Goal: Information Seeking & Learning: Compare options

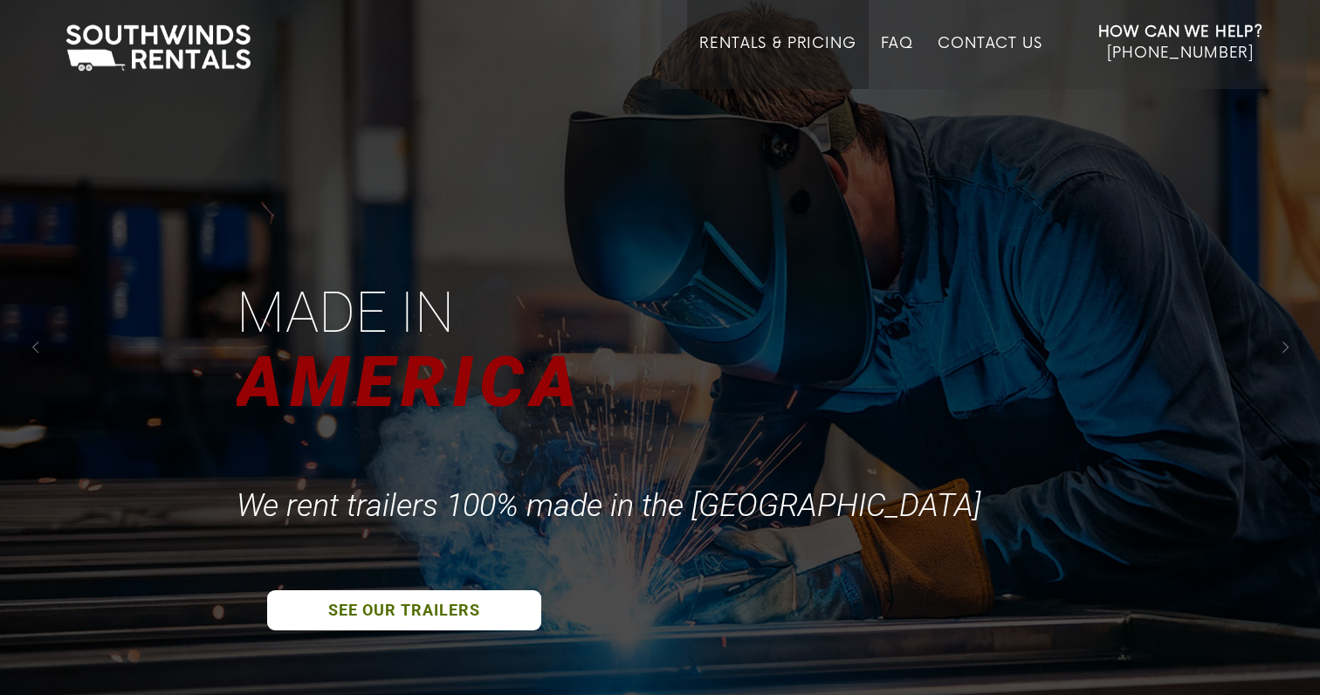
click at [729, 45] on link "Rentals & Pricing" at bounding box center [777, 62] width 156 height 54
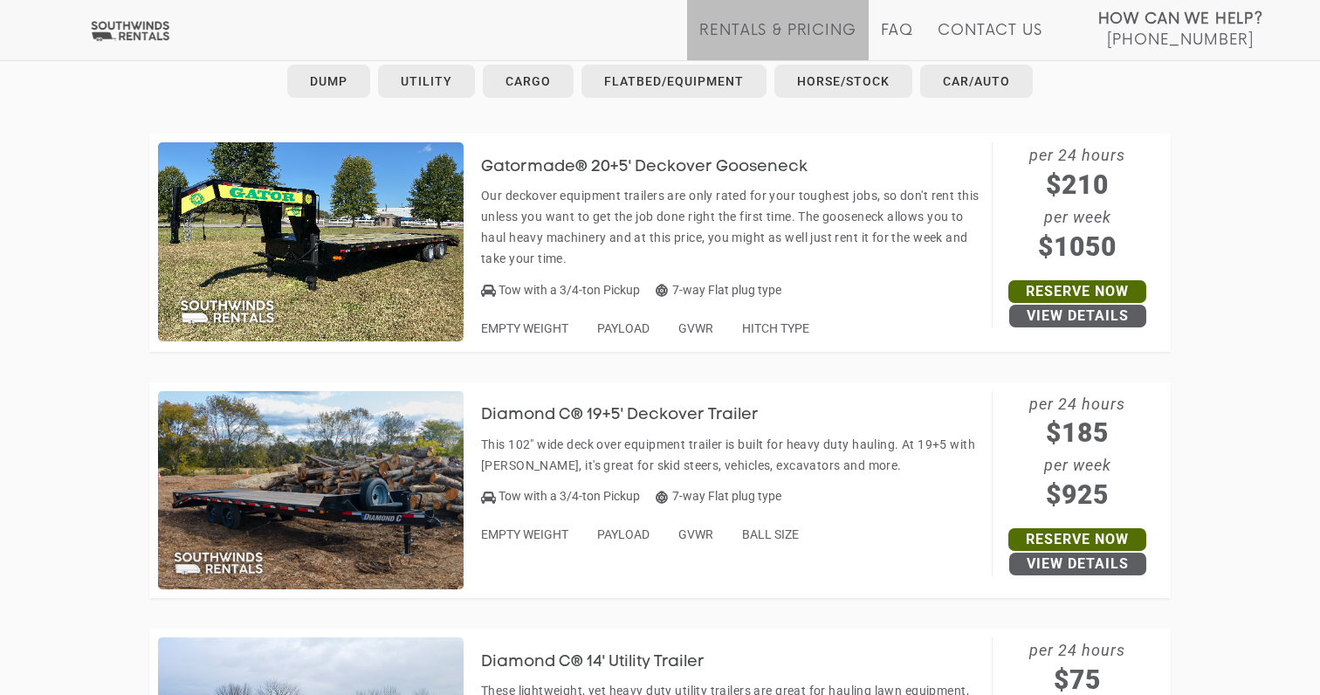
scroll to position [985, 0]
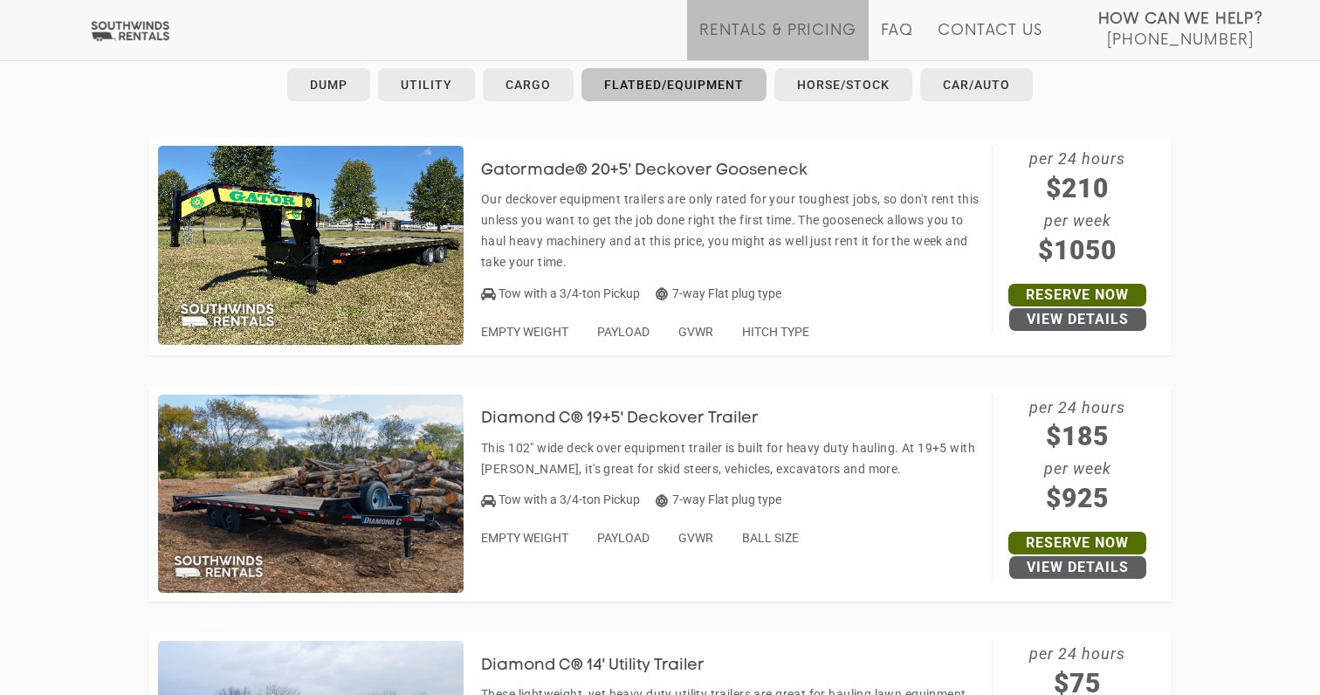
click at [638, 82] on link "Flatbed/Equipment" at bounding box center [673, 84] width 185 height 33
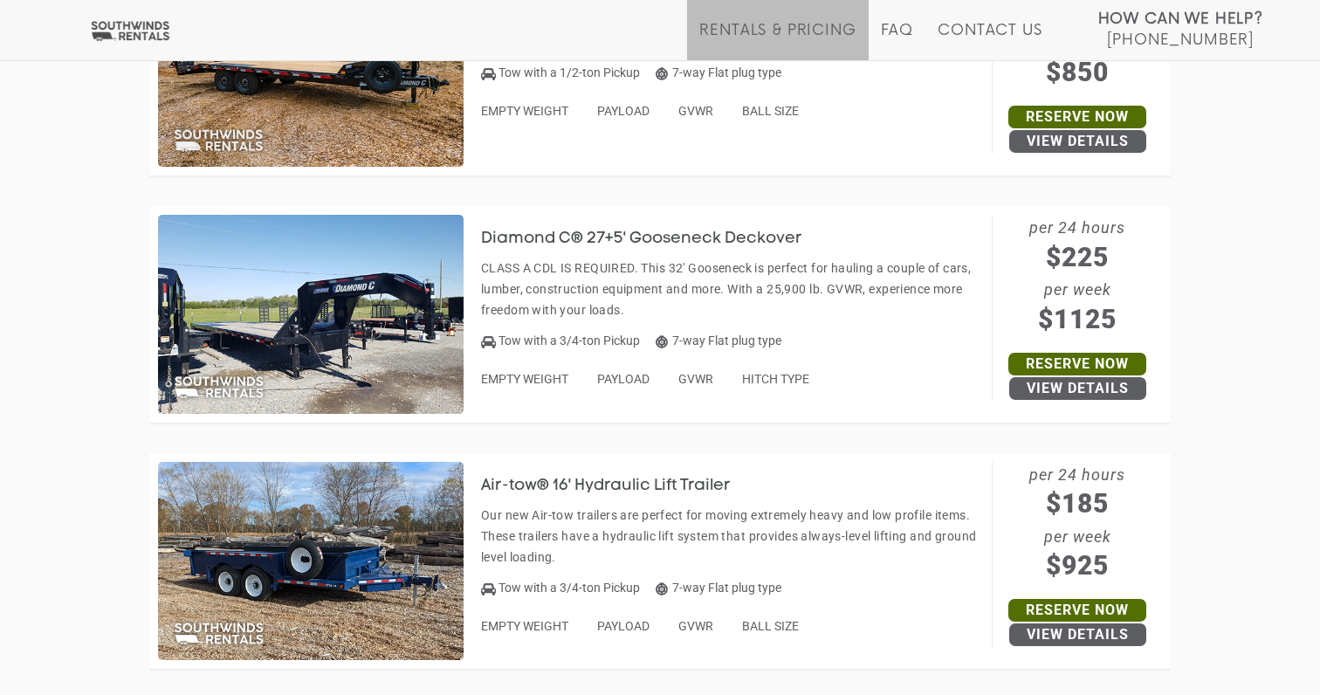
scroll to position [2085, 0]
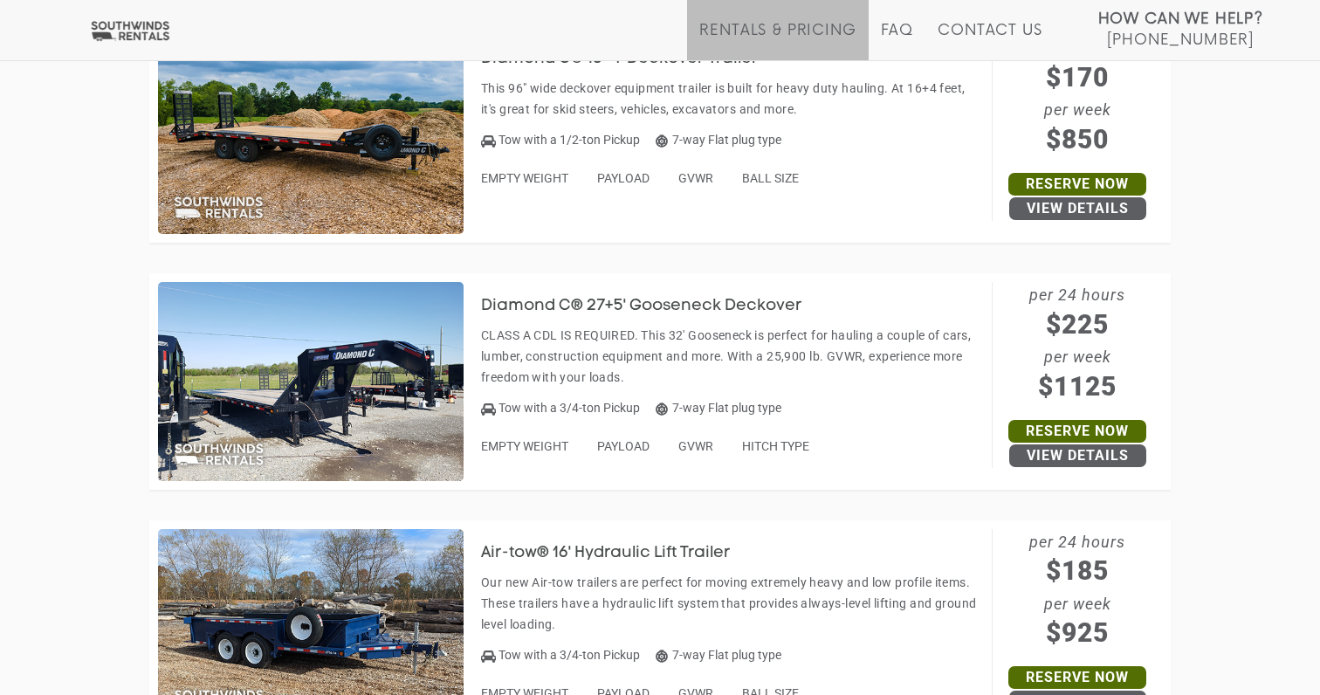
click at [641, 299] on h3 "Diamond C® 27+5' Gooseneck Deckover" at bounding box center [654, 306] width 347 height 17
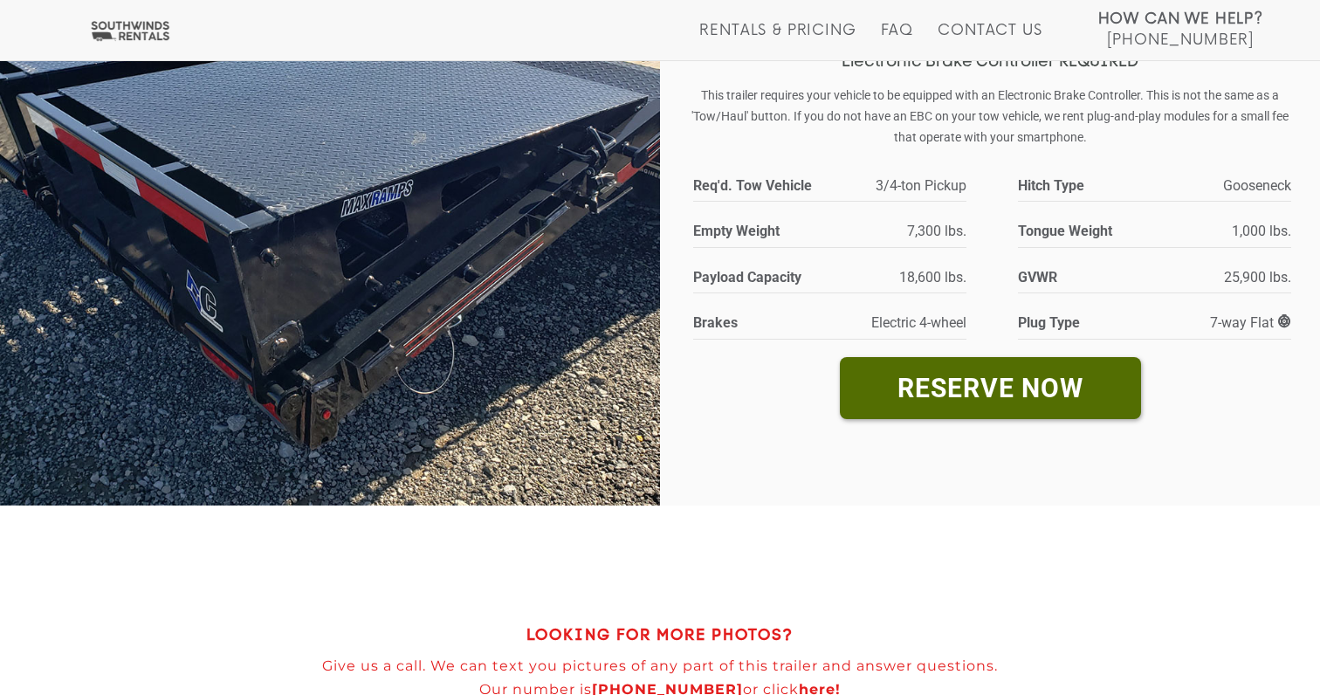
click at [499, 337] on img at bounding box center [330, 128] width 660 height 754
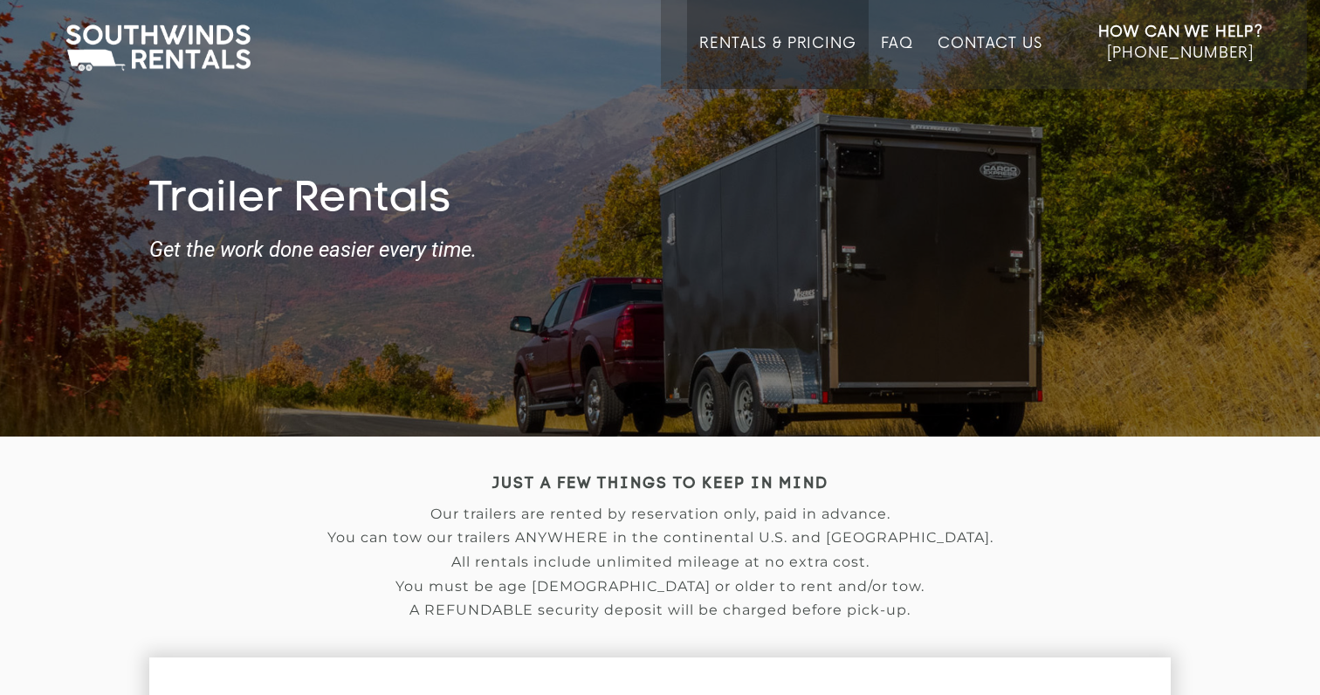
click at [797, 46] on link "Rentals & Pricing" at bounding box center [777, 62] width 156 height 54
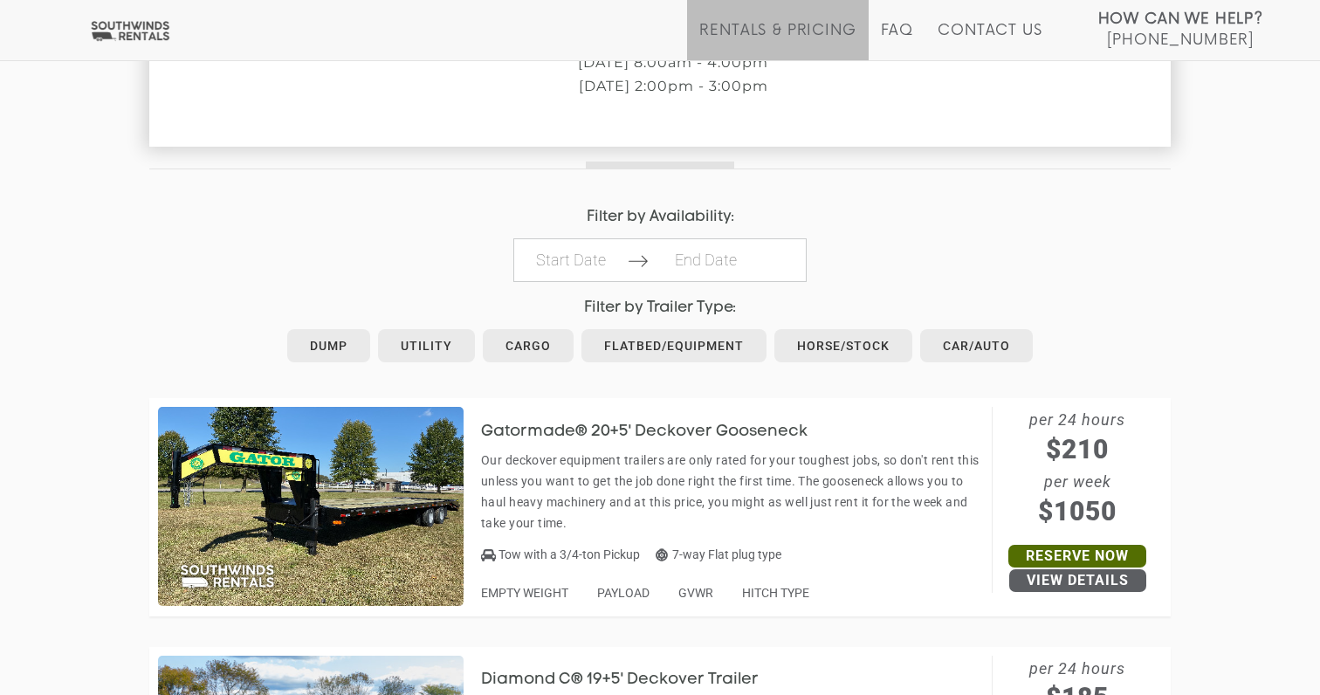
scroll to position [630, 0]
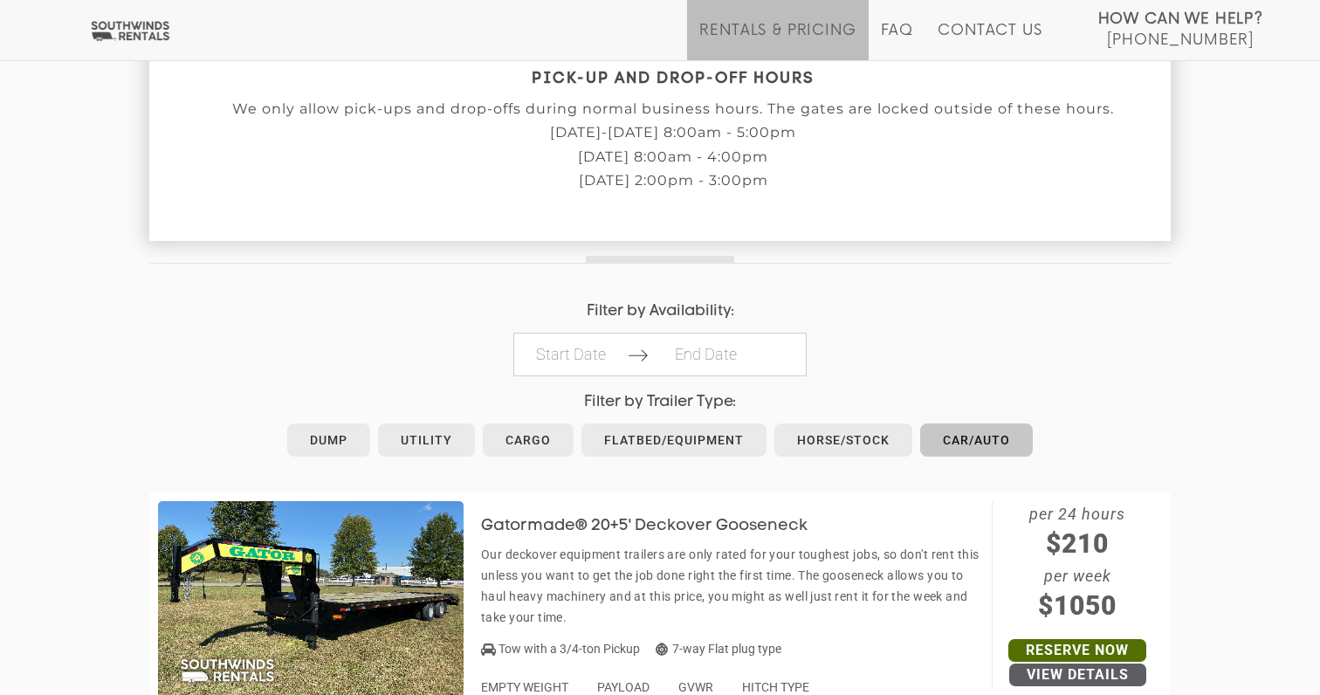
click at [967, 426] on link "Car/Auto" at bounding box center [976, 439] width 113 height 33
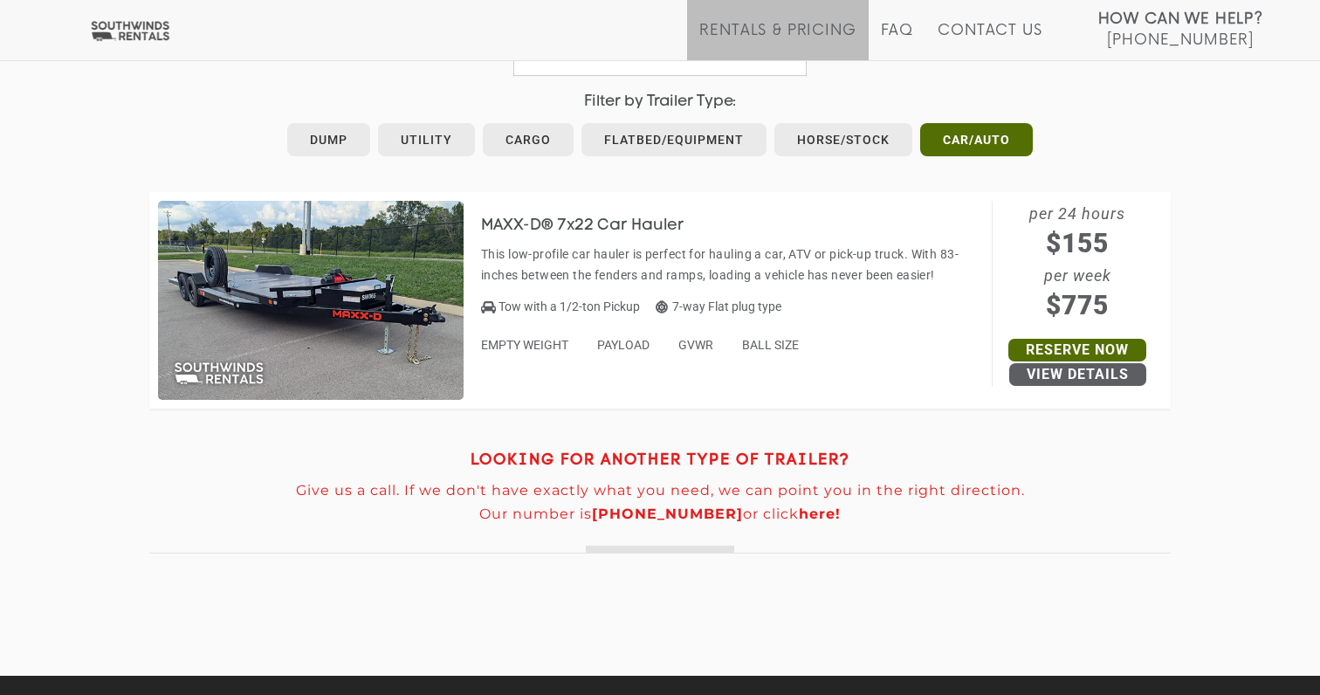
scroll to position [938, 0]
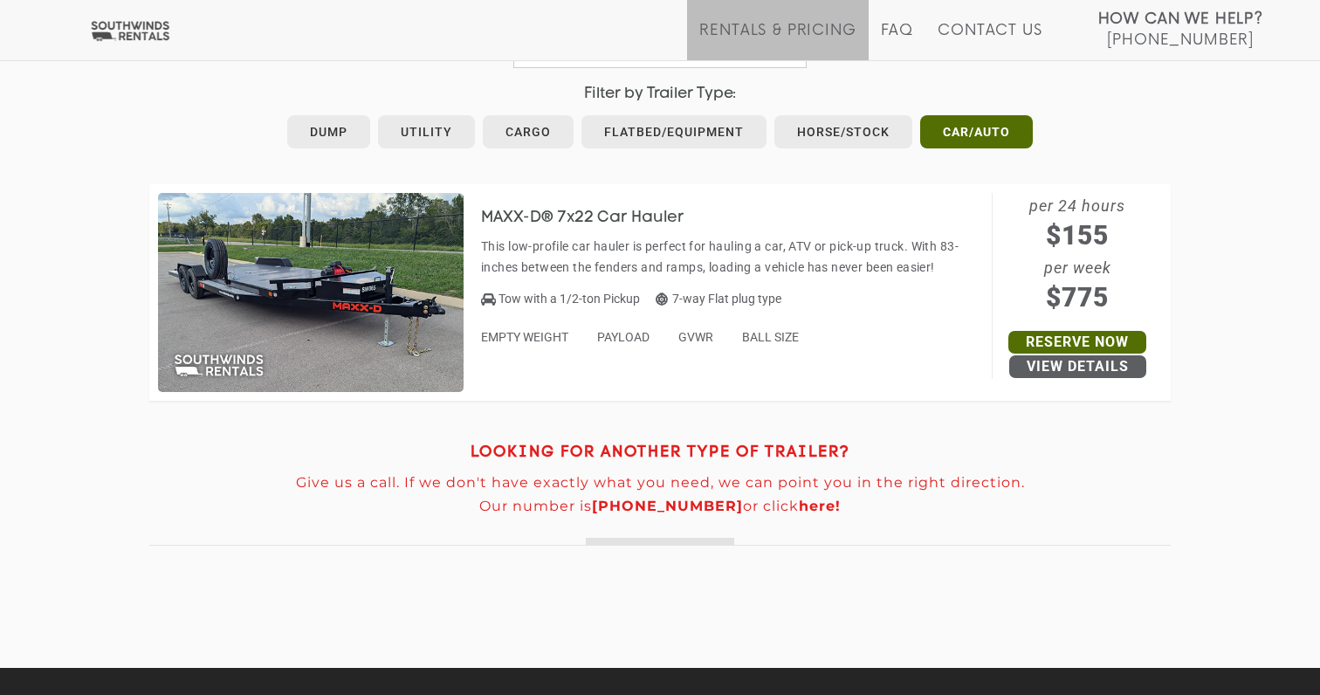
click at [650, 209] on h3 "MAXX-D® 7x22 Car Hauler" at bounding box center [596, 217] width 230 height 17
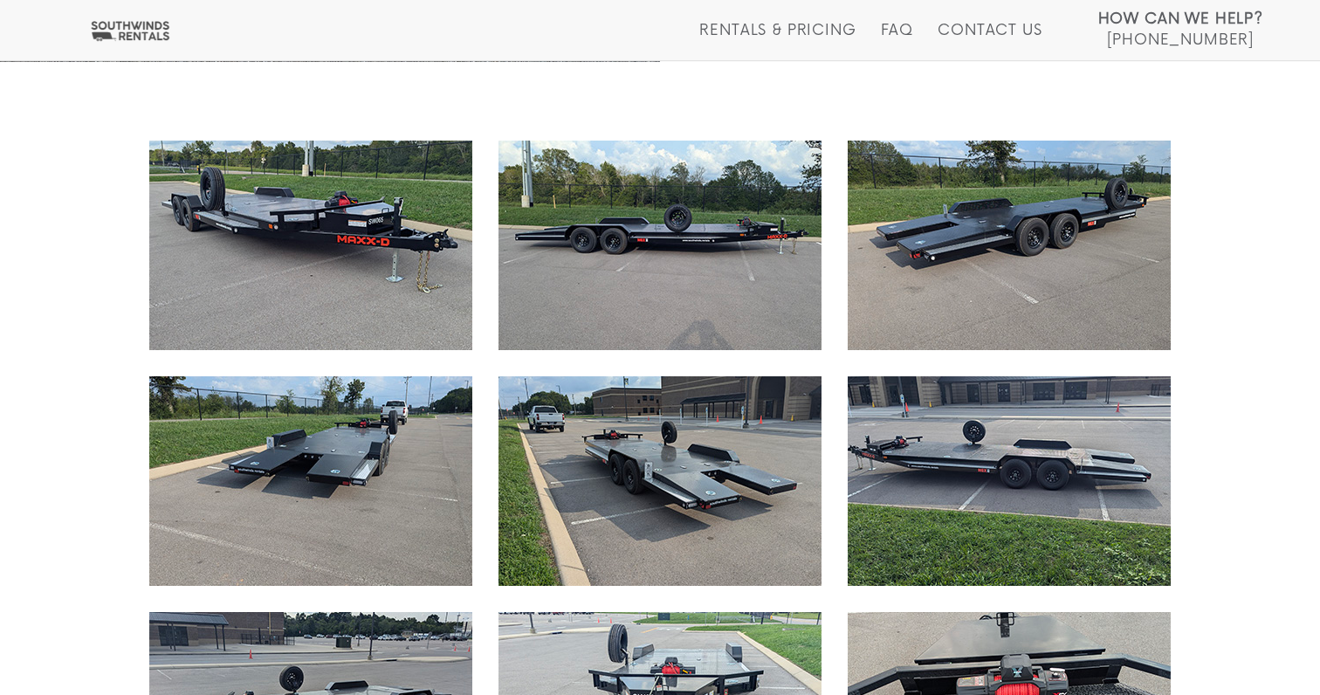
scroll to position [806, 0]
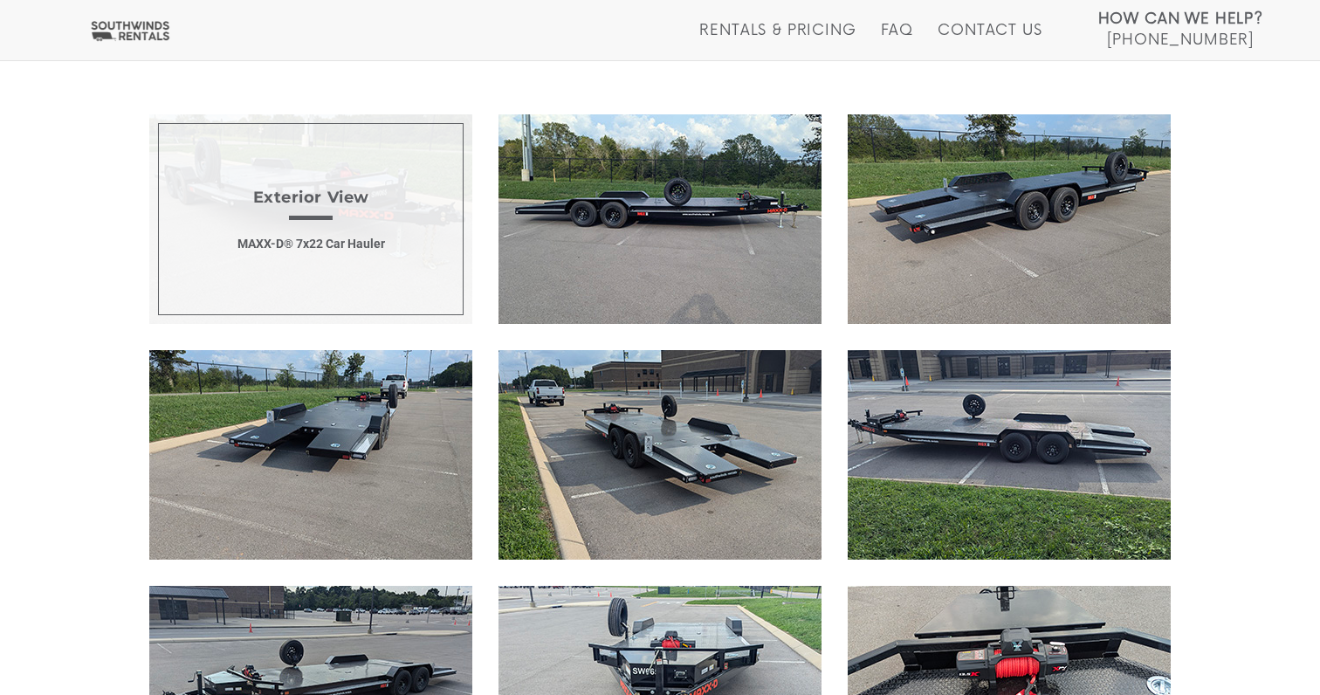
click at [340, 232] on span "Exterior View MAXX-D® 7x22 Car Hauler" at bounding box center [310, 218] width 323 height 209
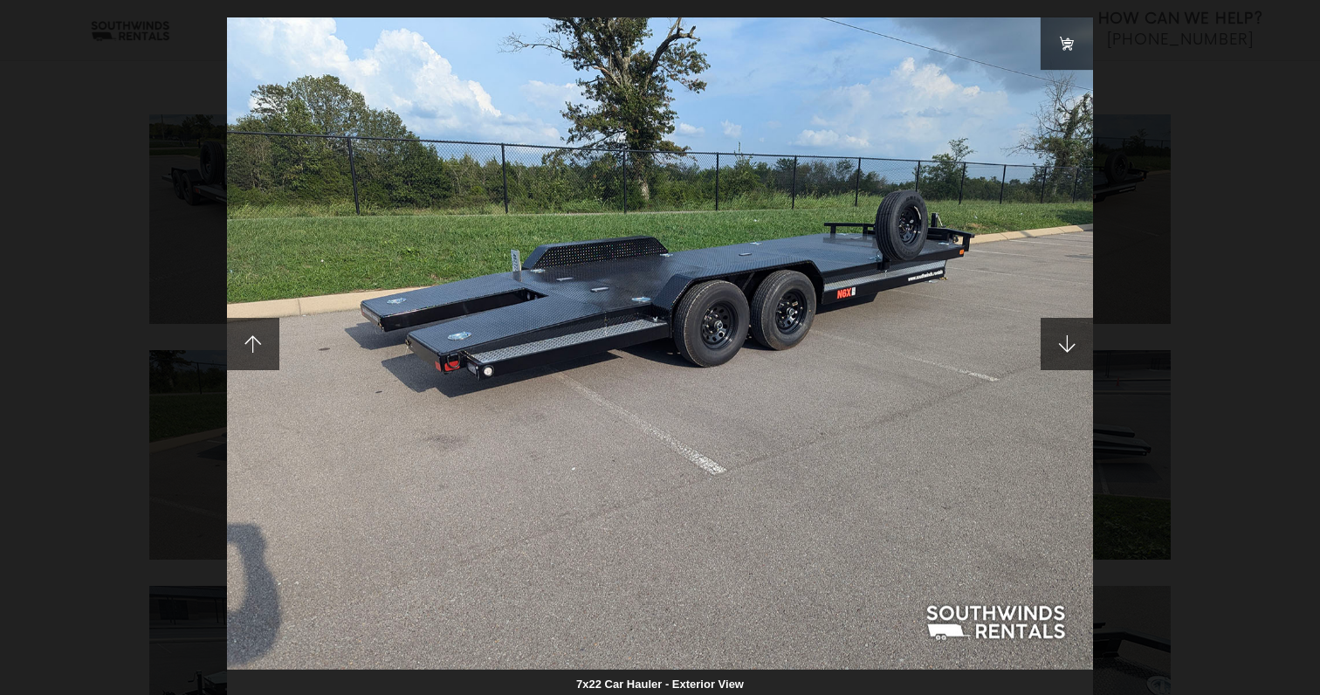
click at [1226, 115] on div "7x22 Car Hauler - Exterior View" at bounding box center [660, 347] width 1320 height 695
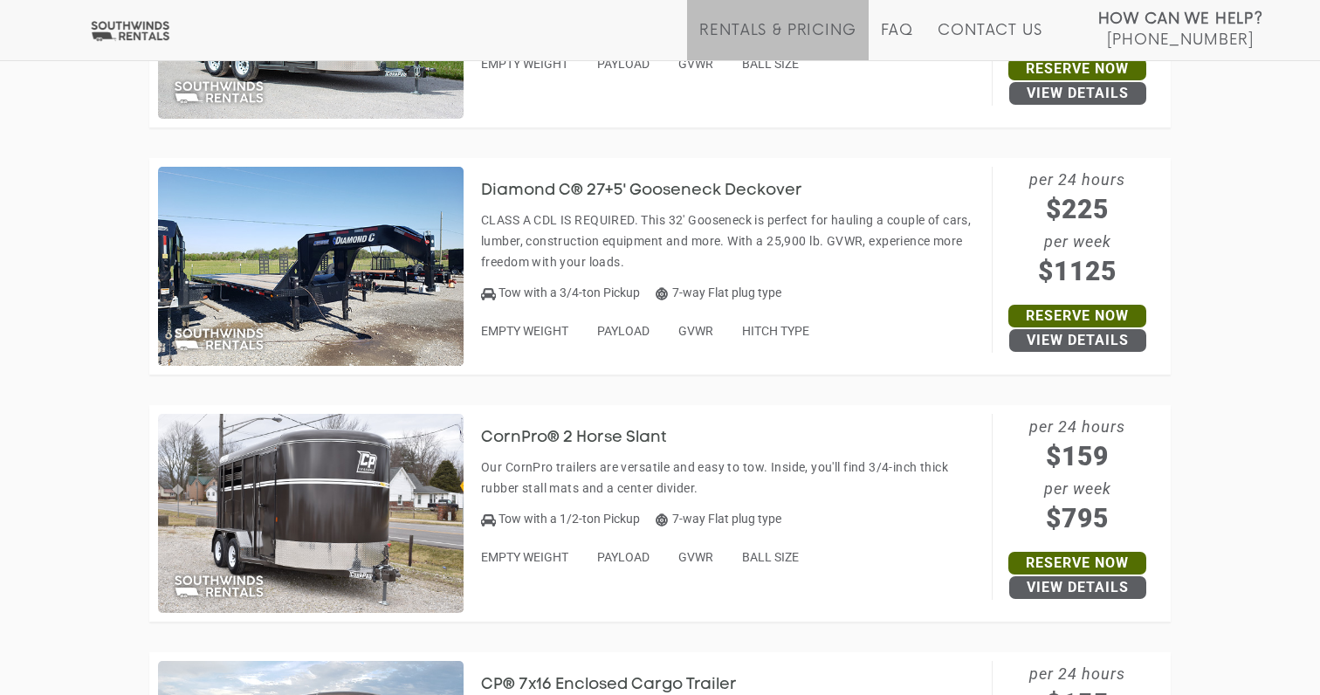
scroll to position [3200, 0]
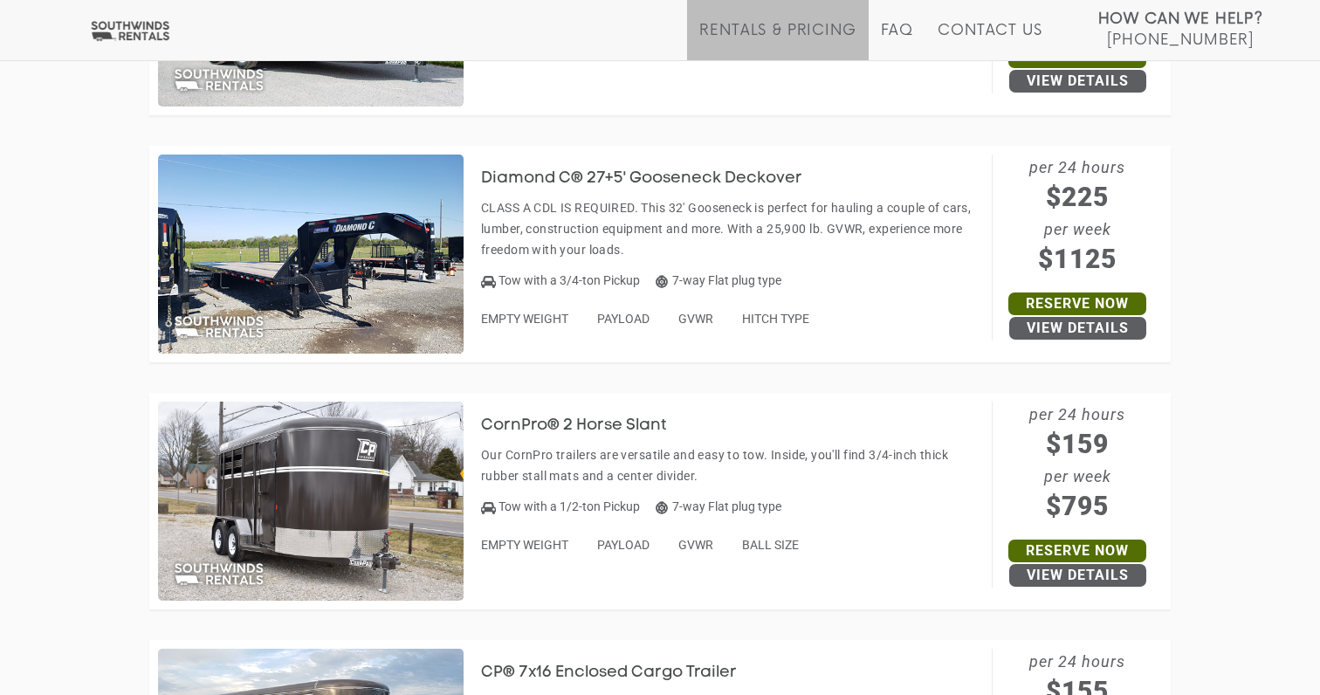
click at [607, 170] on h3 "Diamond C® 27+5' Gooseneck Deckover" at bounding box center [654, 178] width 347 height 17
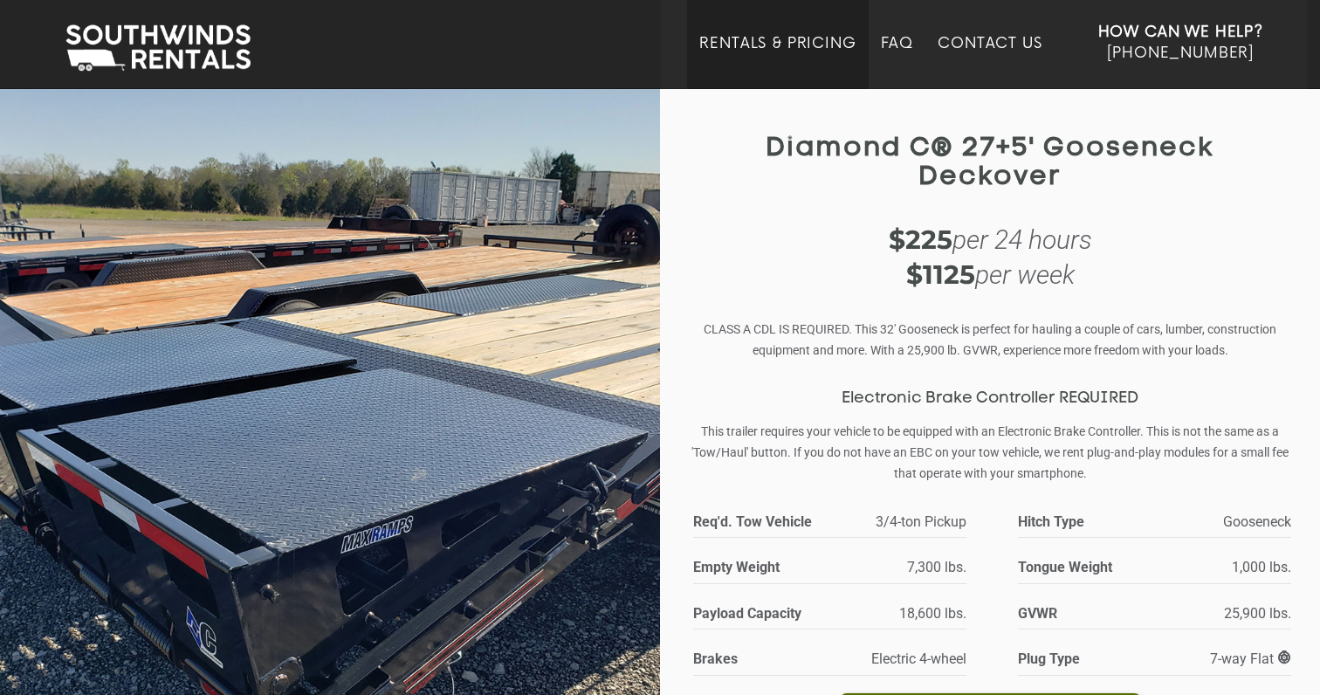
click at [813, 42] on link "Rentals & Pricing" at bounding box center [777, 62] width 156 height 54
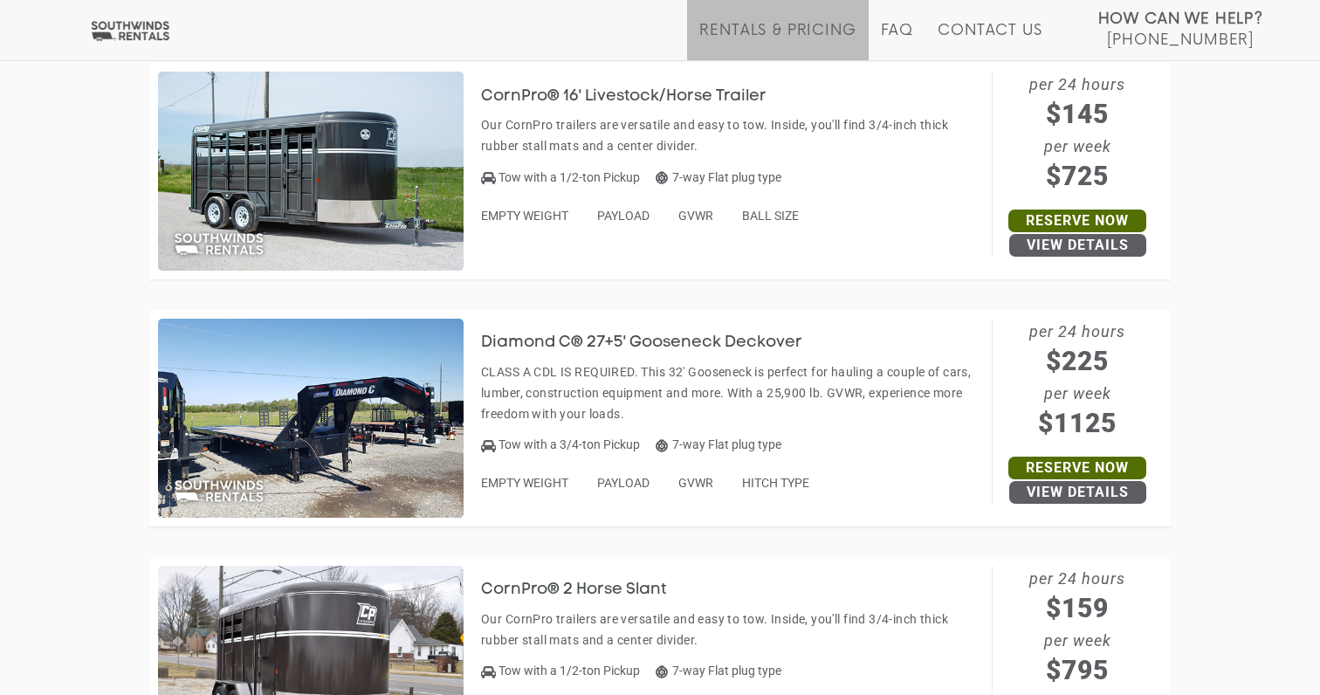
scroll to position [3041, 0]
